Goal: Find specific page/section: Find specific page/section

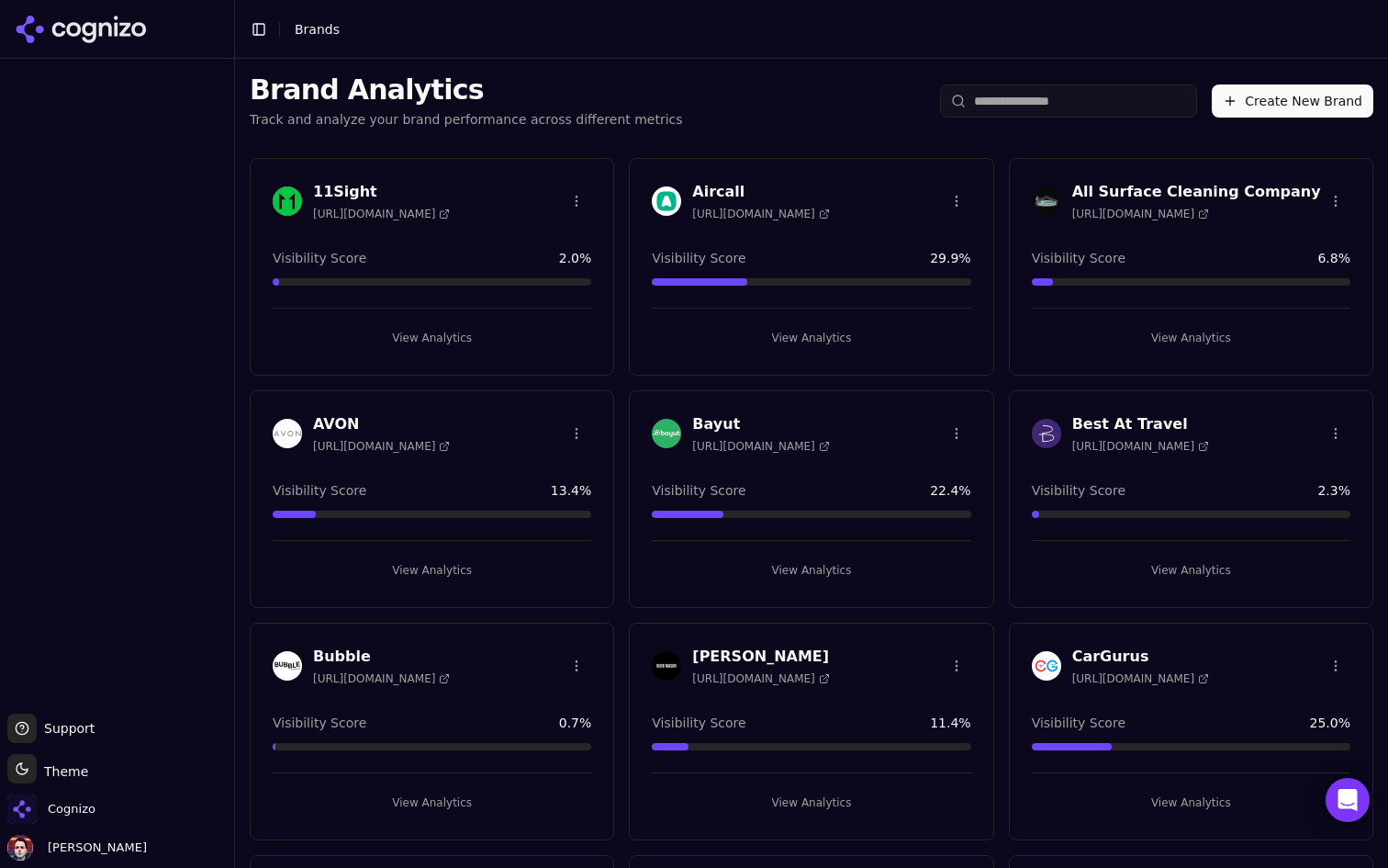
click at [1105, 99] on input "search" at bounding box center [1068, 100] width 257 height 33
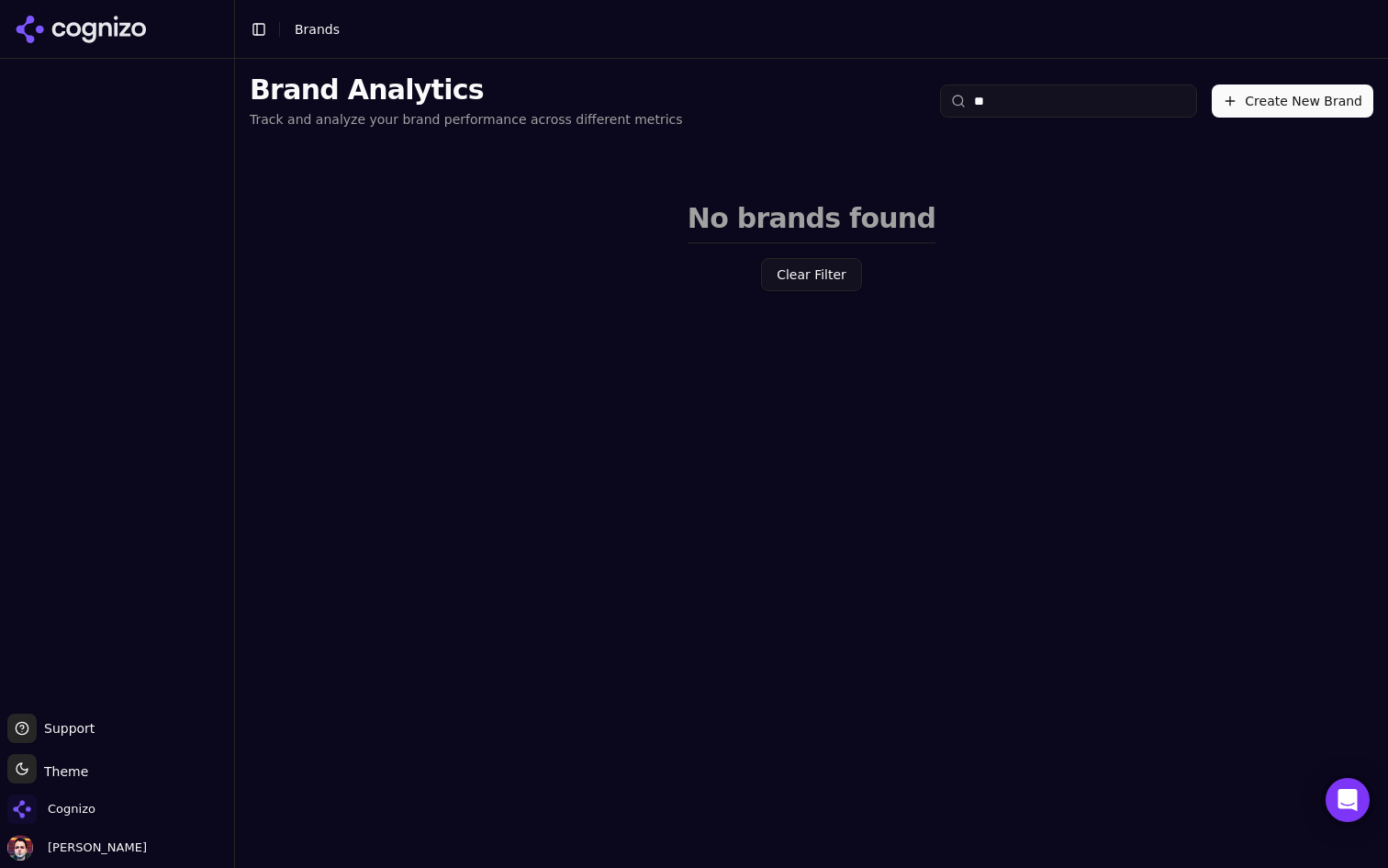
type input "*"
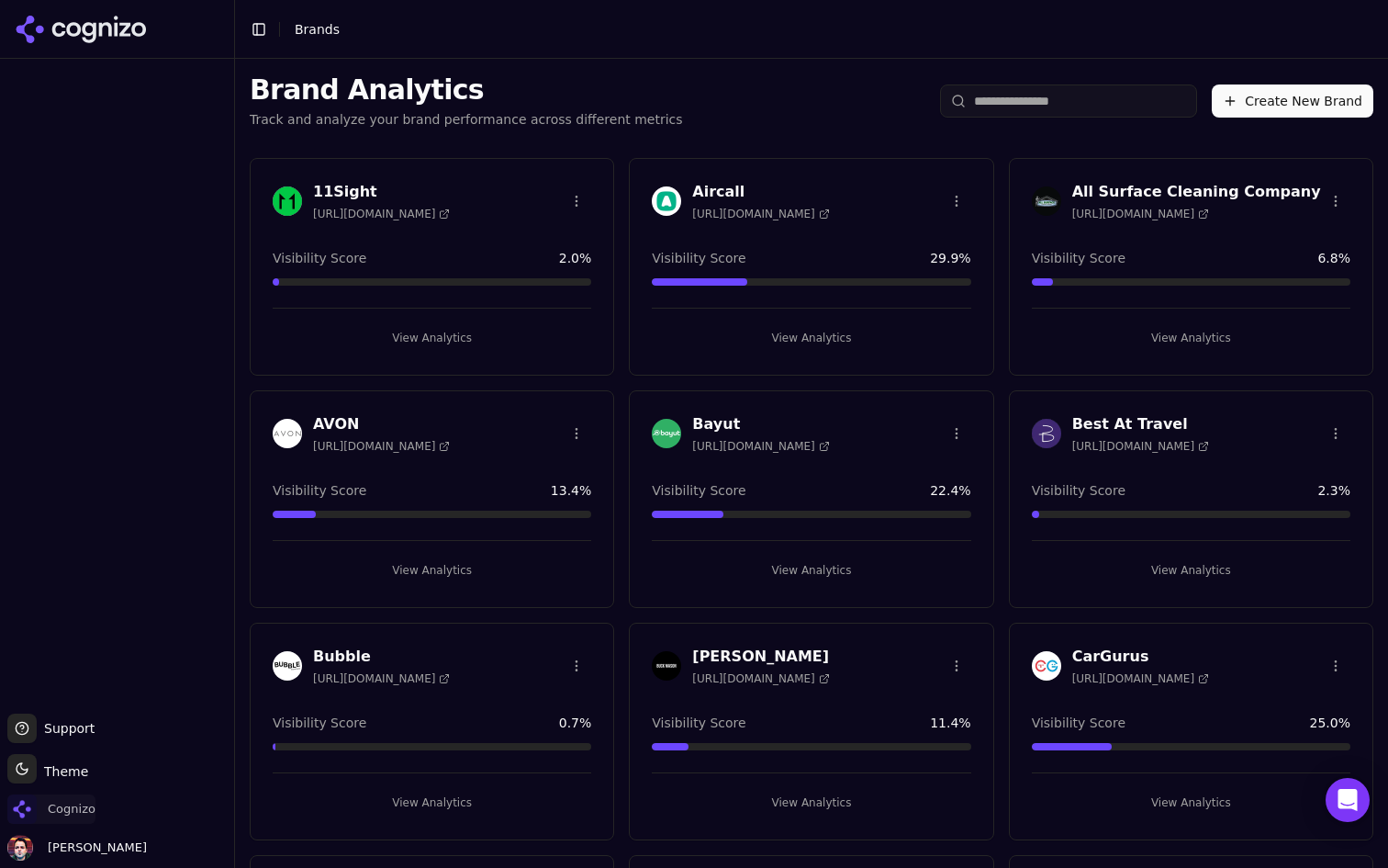
click at [80, 811] on span "Cognizo" at bounding box center [71, 808] width 47 height 16
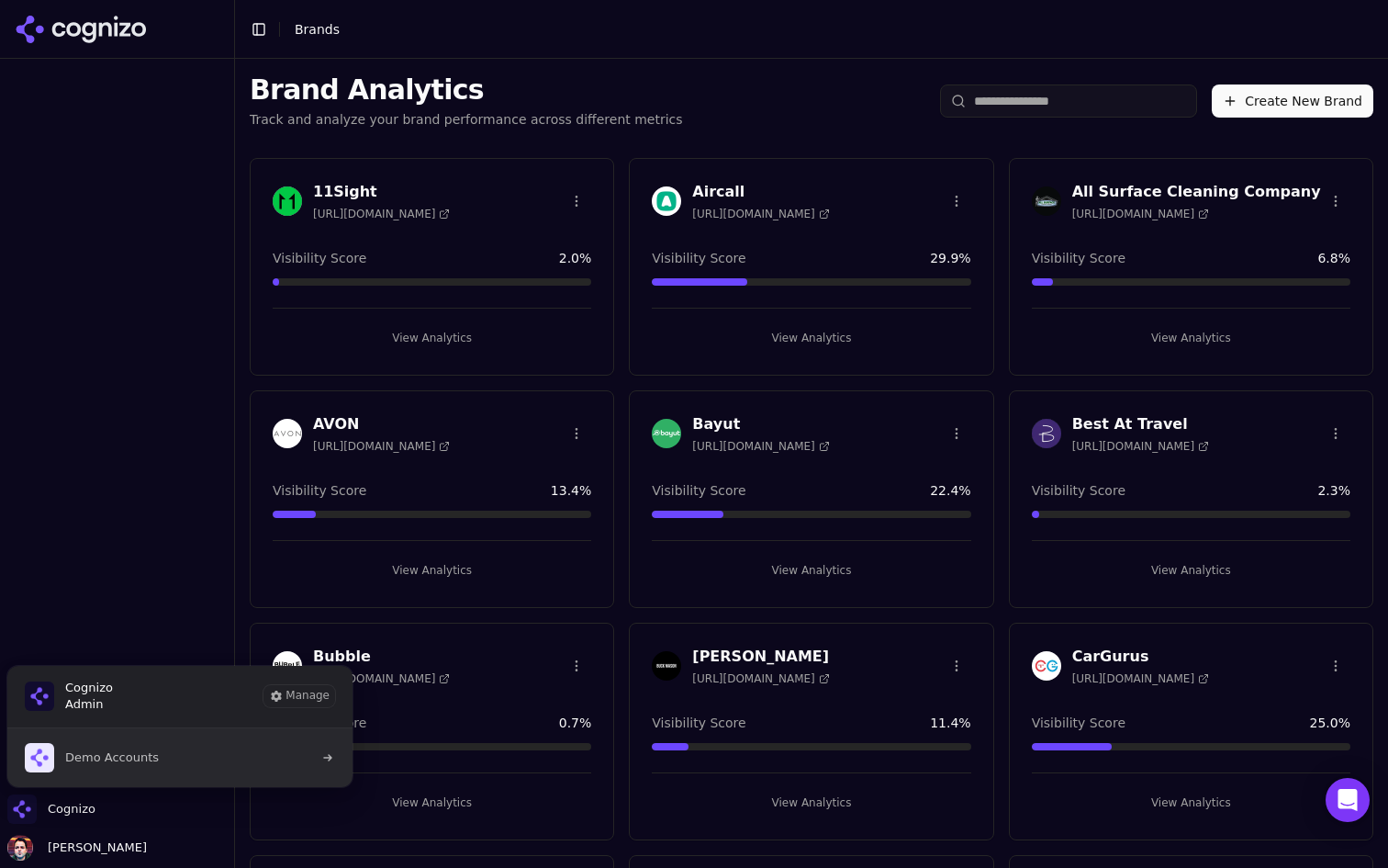
click at [199, 773] on button "Demo Accounts" at bounding box center [180, 757] width 347 height 59
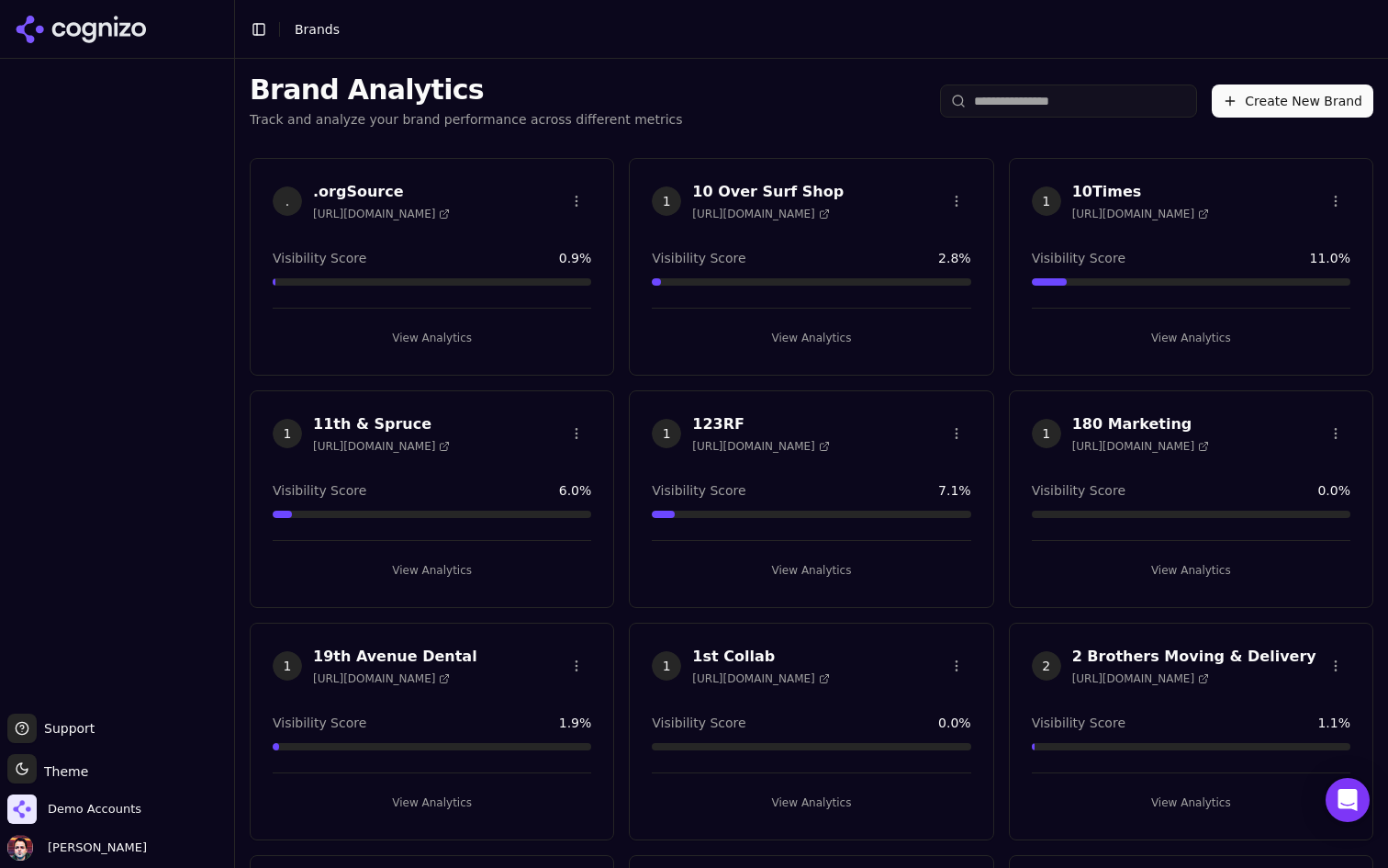
click at [1090, 102] on input "search" at bounding box center [1068, 100] width 257 height 33
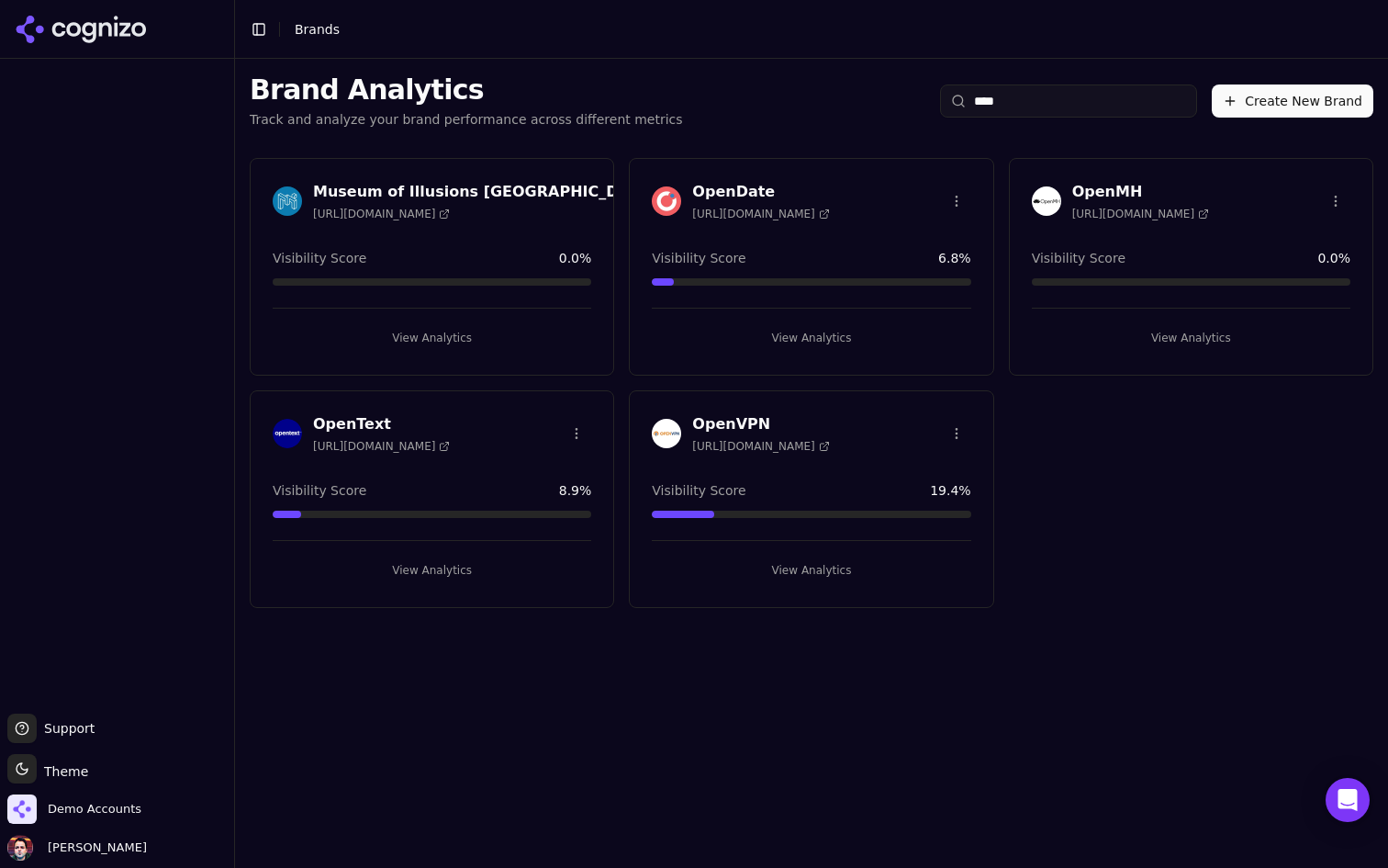
type input "****"
click at [469, 567] on button "View Analytics" at bounding box center [431, 569] width 319 height 29
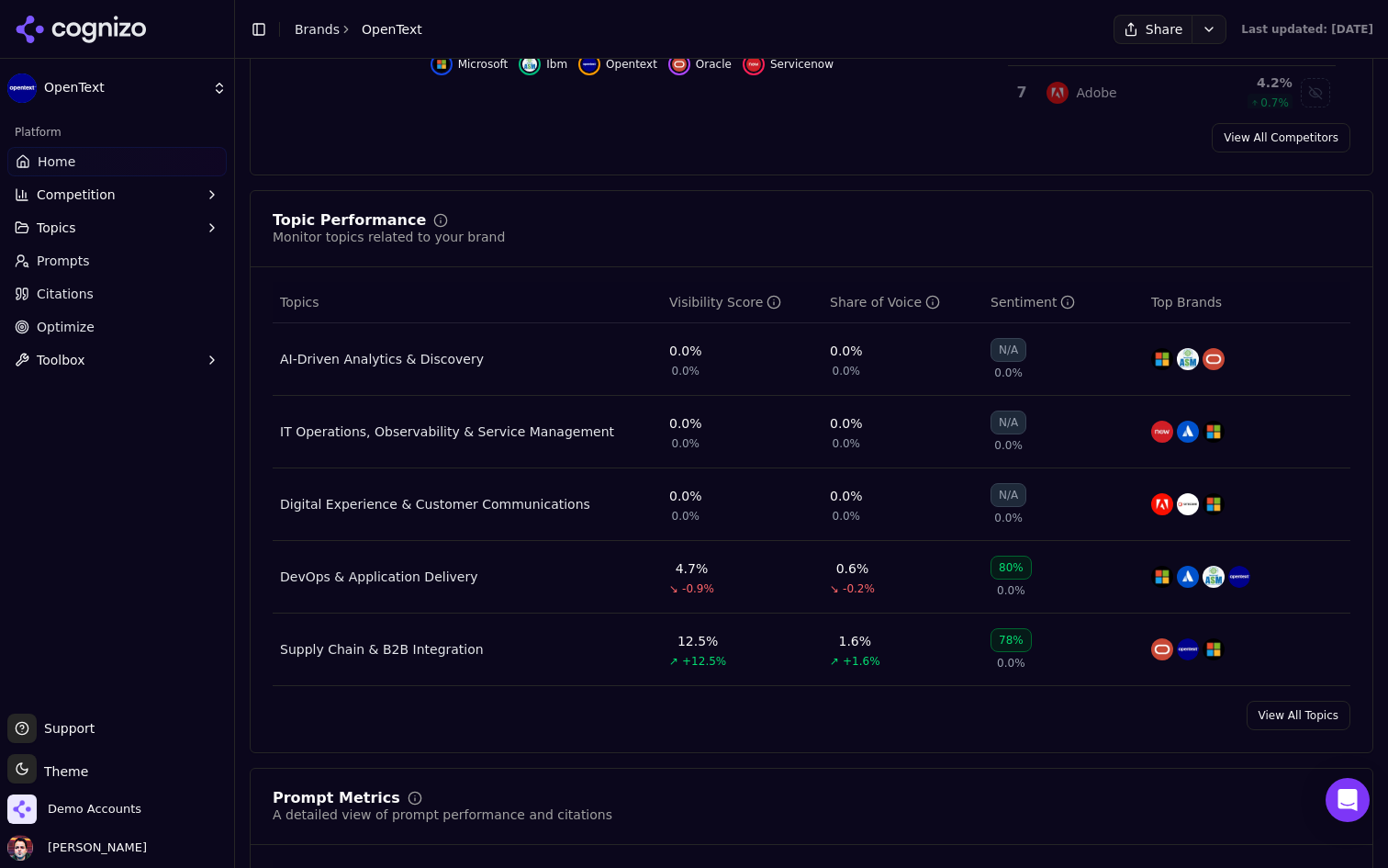
scroll to position [767, 0]
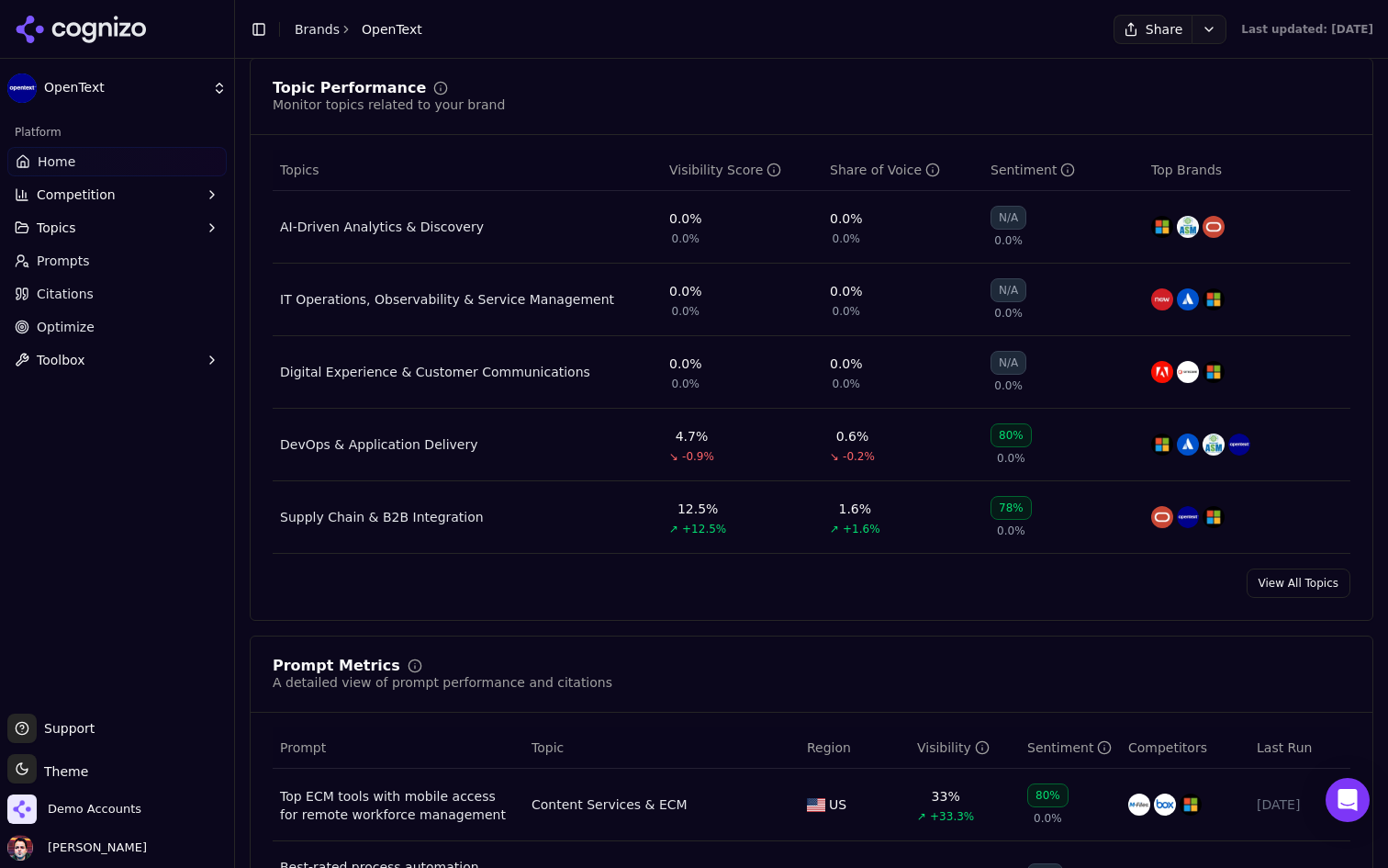
click at [1293, 575] on link "View All Topics" at bounding box center [1299, 582] width 104 height 29
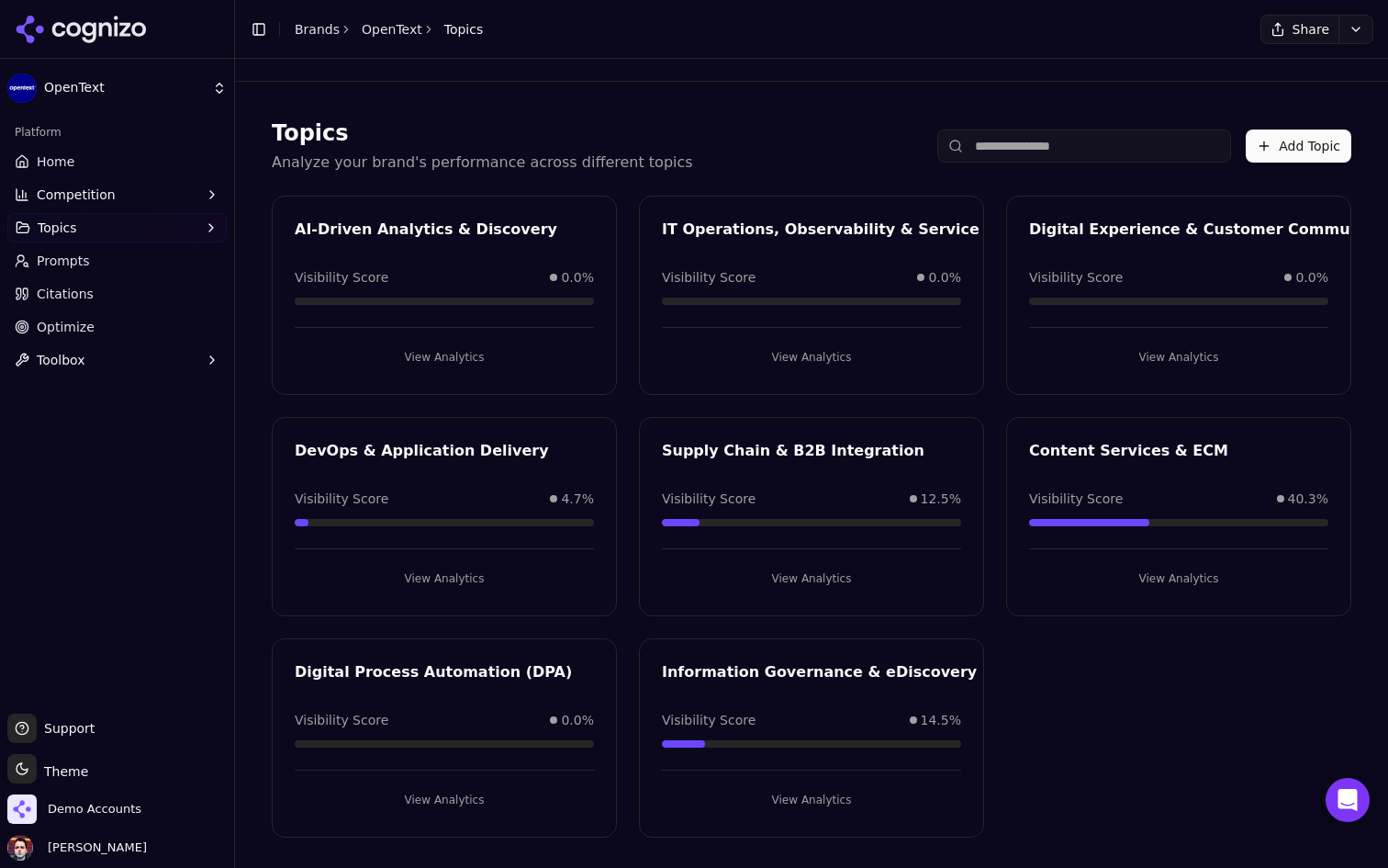
click at [436, 356] on button "View Analytics" at bounding box center [444, 356] width 300 height 29
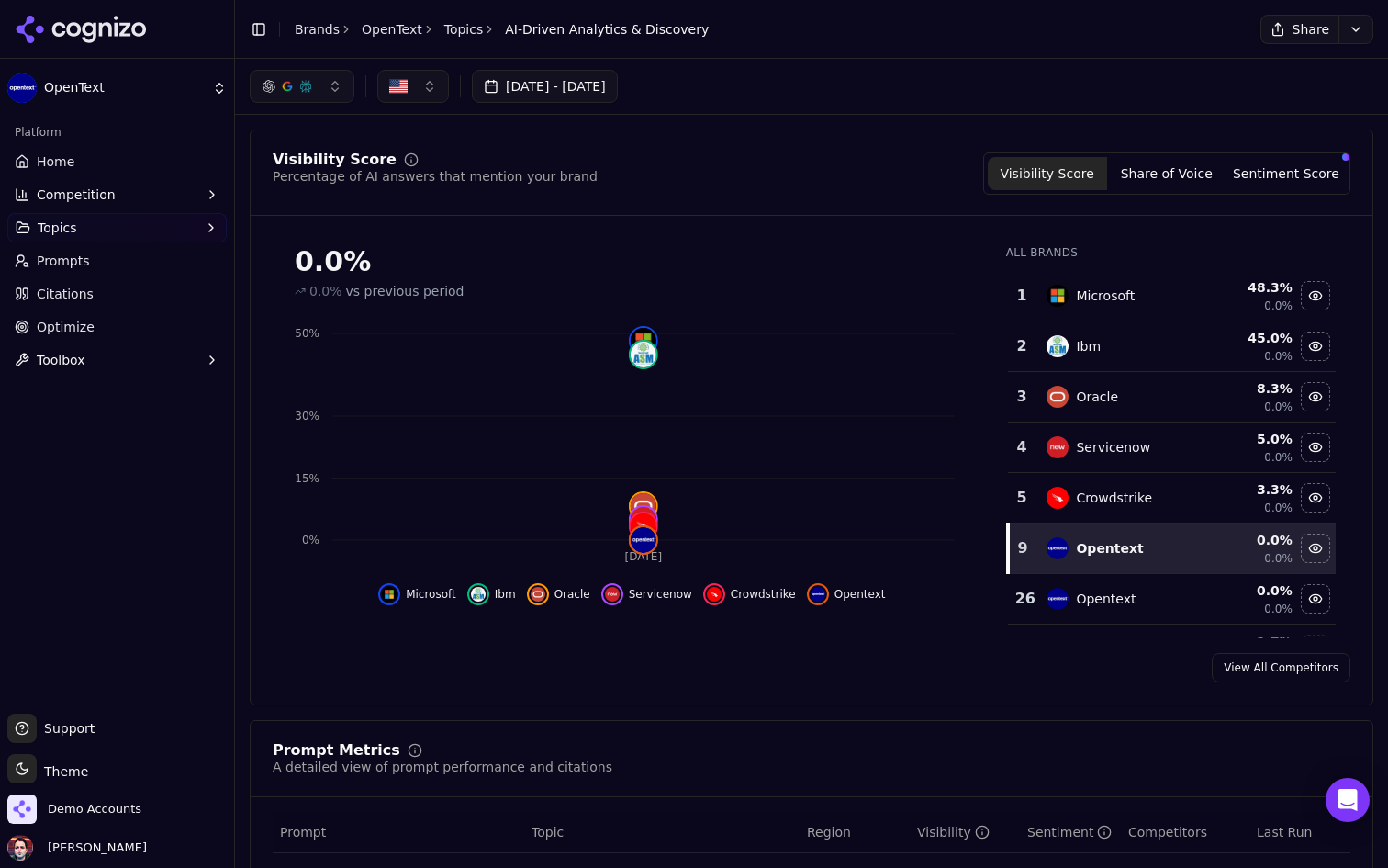
click at [117, 157] on link "Home" at bounding box center [117, 161] width 219 height 29
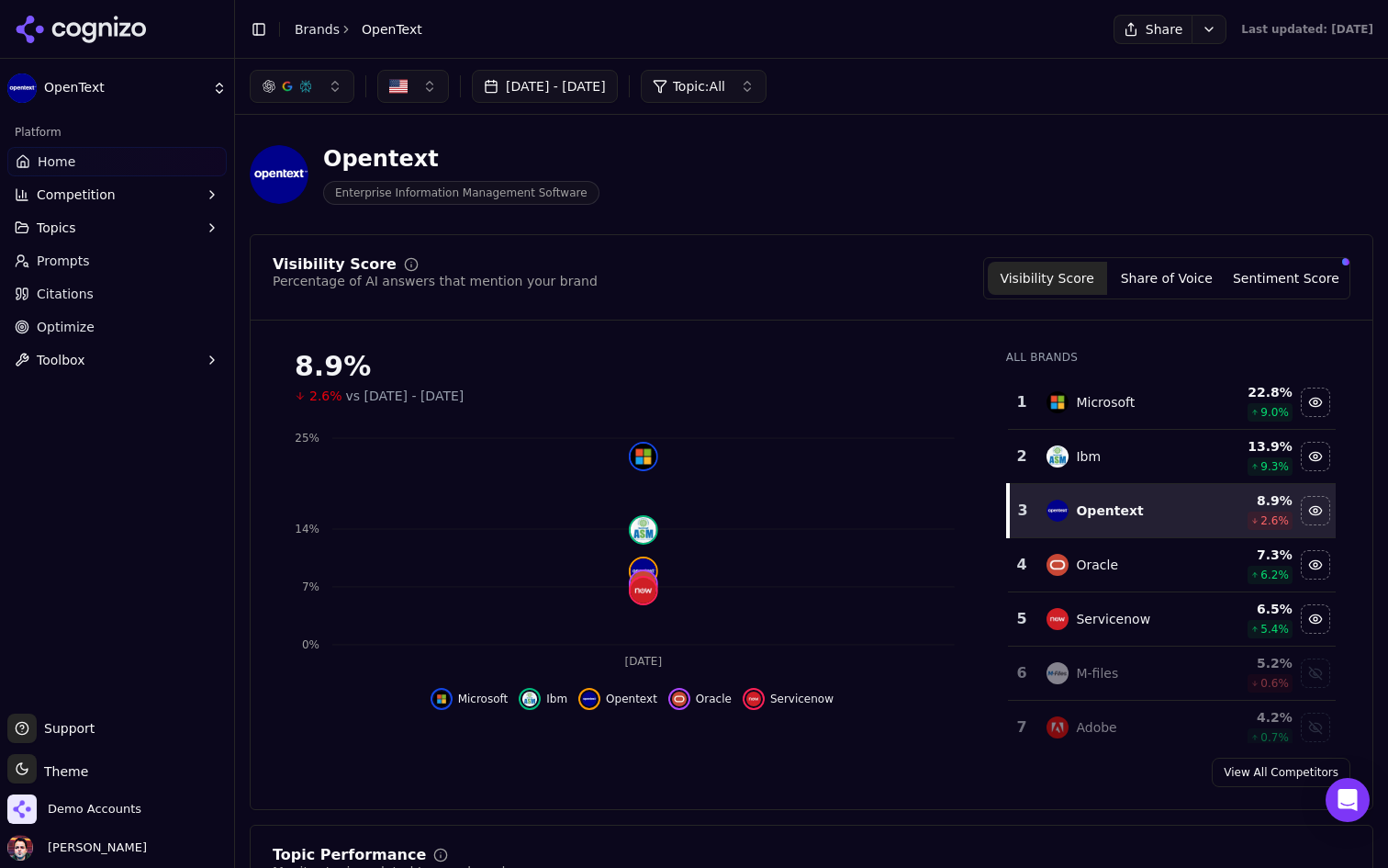
click at [144, 254] on link "Prompts" at bounding box center [117, 260] width 219 height 29
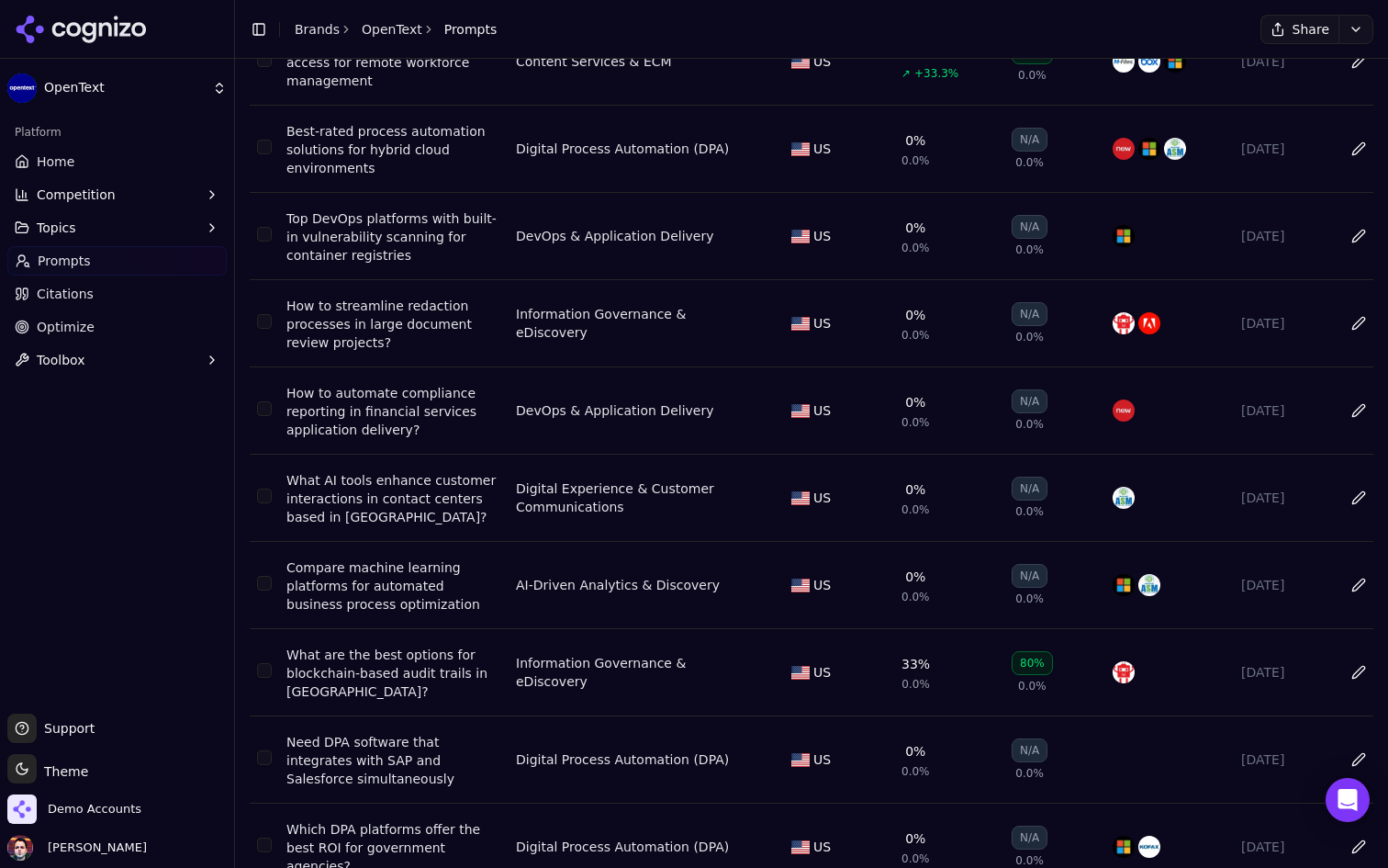
scroll to position [253, 0]
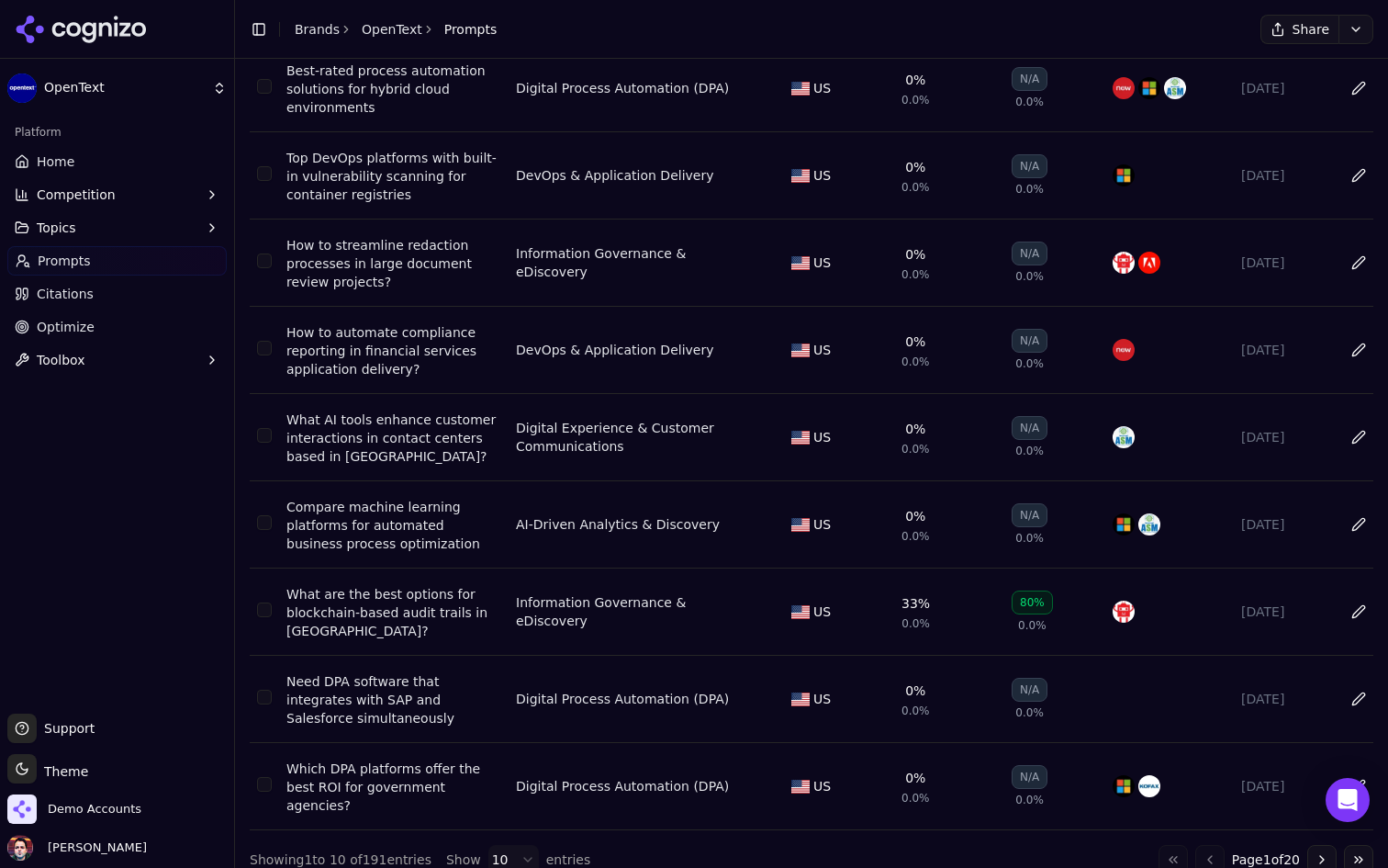
click at [364, 850] on div "Showing 1 to 10 of 191 entries" at bounding box center [340, 859] width 182 height 18
click at [380, 850] on div "Showing 1 to 10 of 191 entries" at bounding box center [340, 859] width 182 height 18
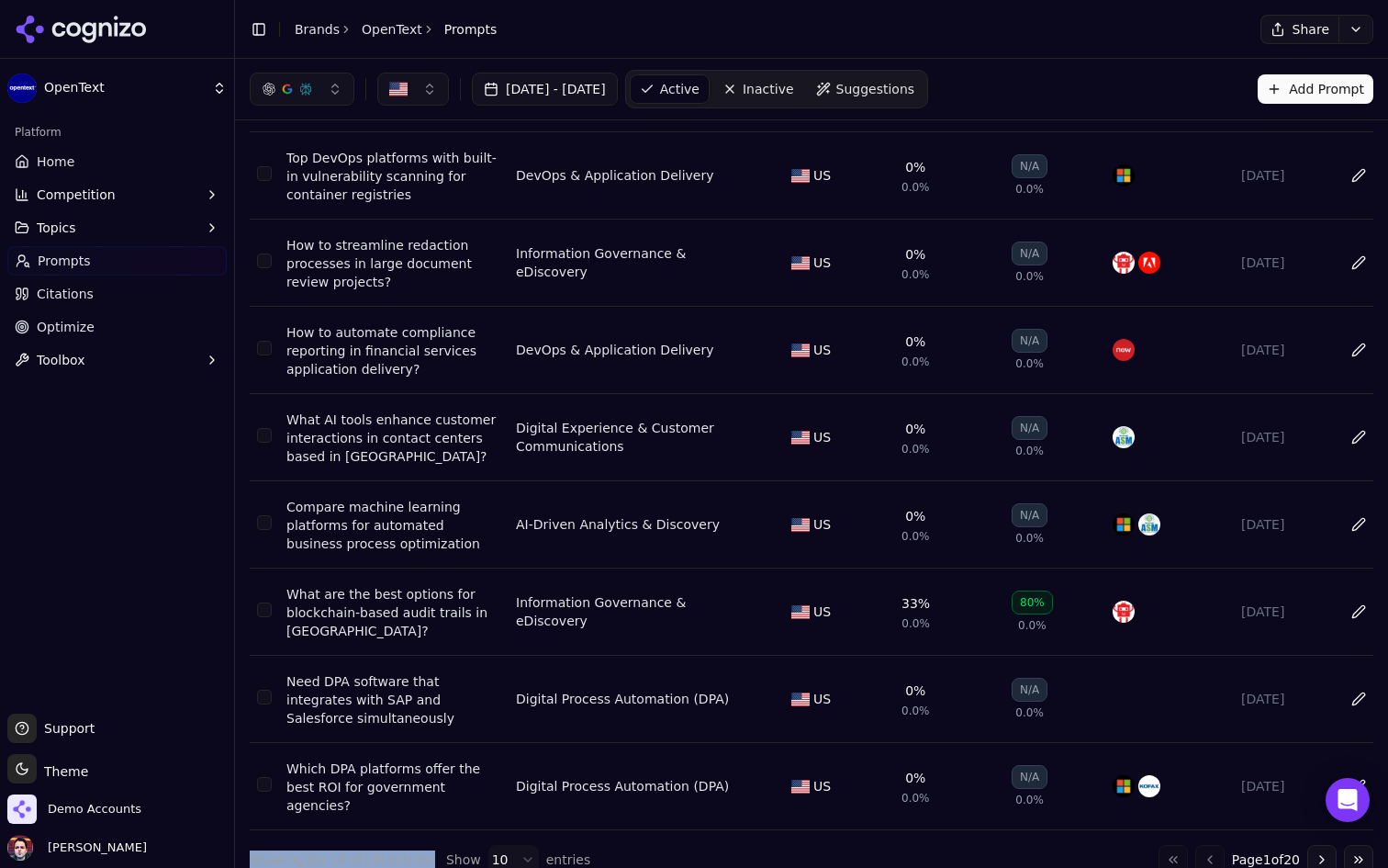
scroll to position [0, 0]
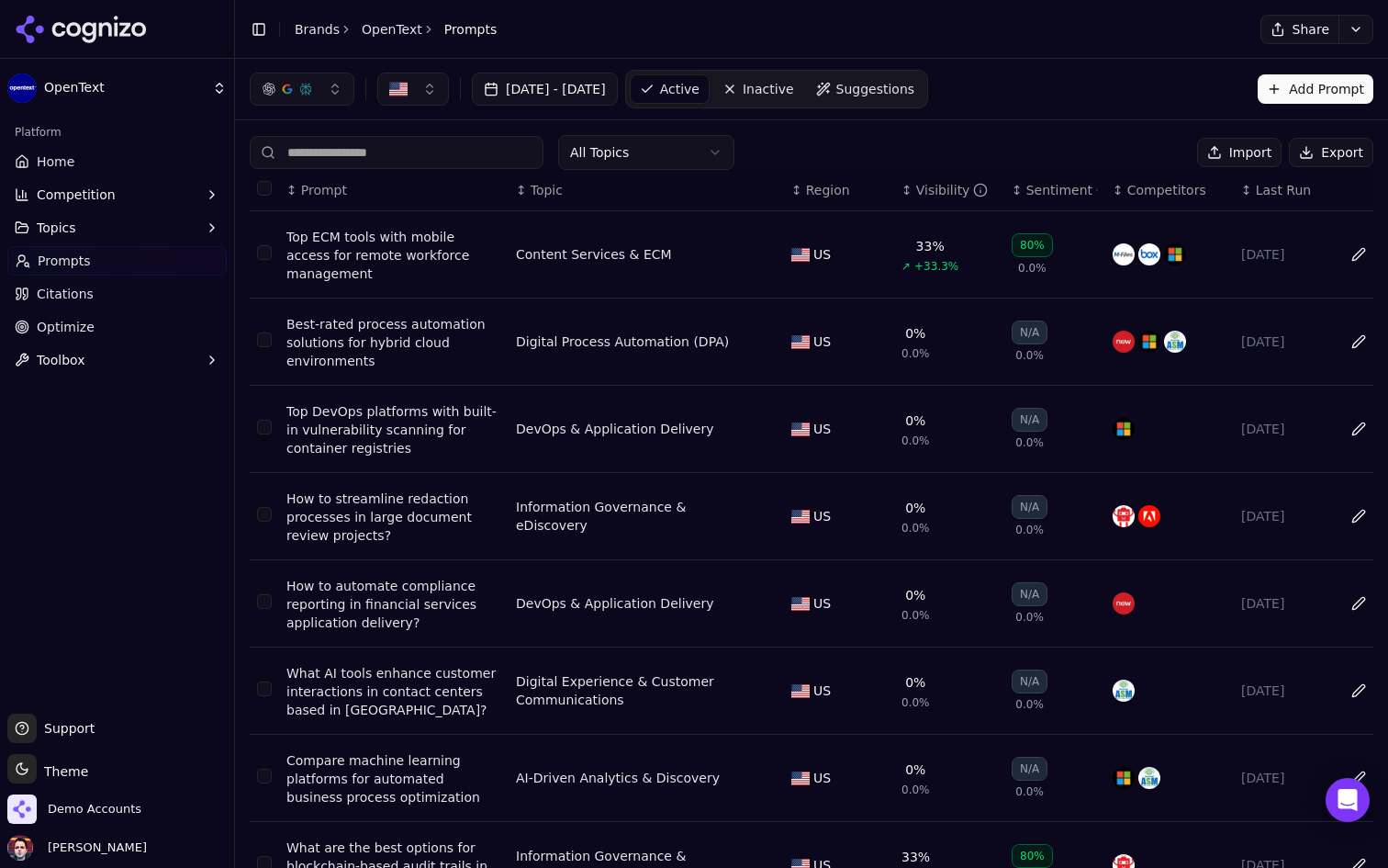
click at [915, 81] on span "Suggestions" at bounding box center [876, 88] width 79 height 18
